Goal: Find specific page/section: Find specific page/section

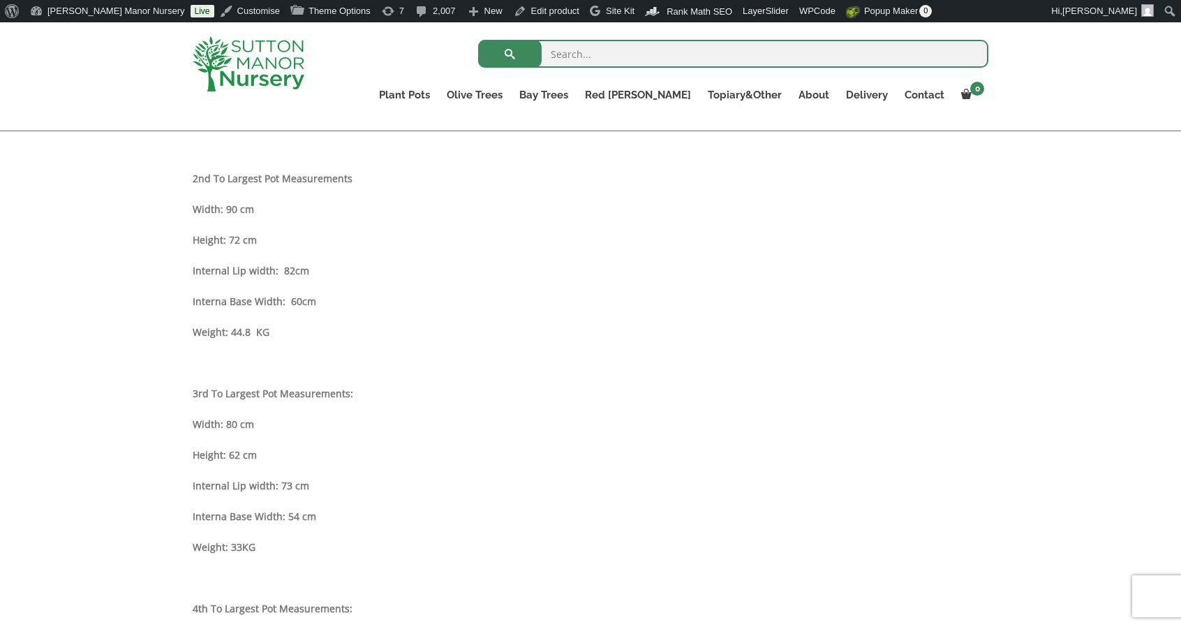
click at [261, 74] on img at bounding box center [249, 63] width 112 height 55
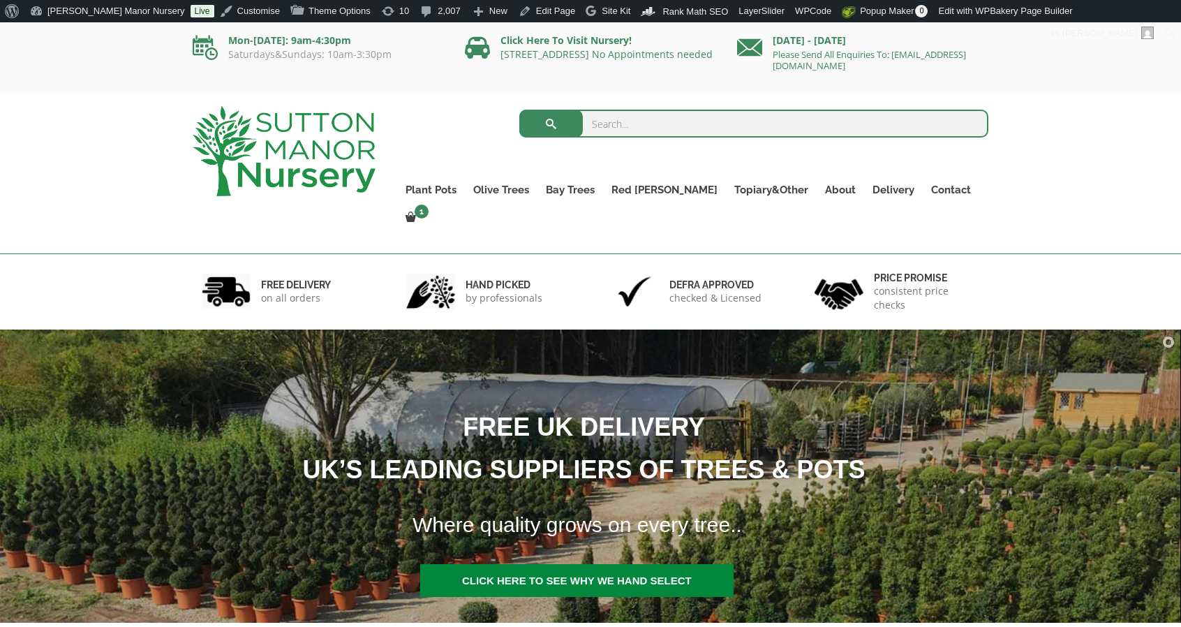
click at [619, 129] on input "search" at bounding box center [754, 124] width 470 height 28
type input "a"
